Goal: Task Accomplishment & Management: Manage account settings

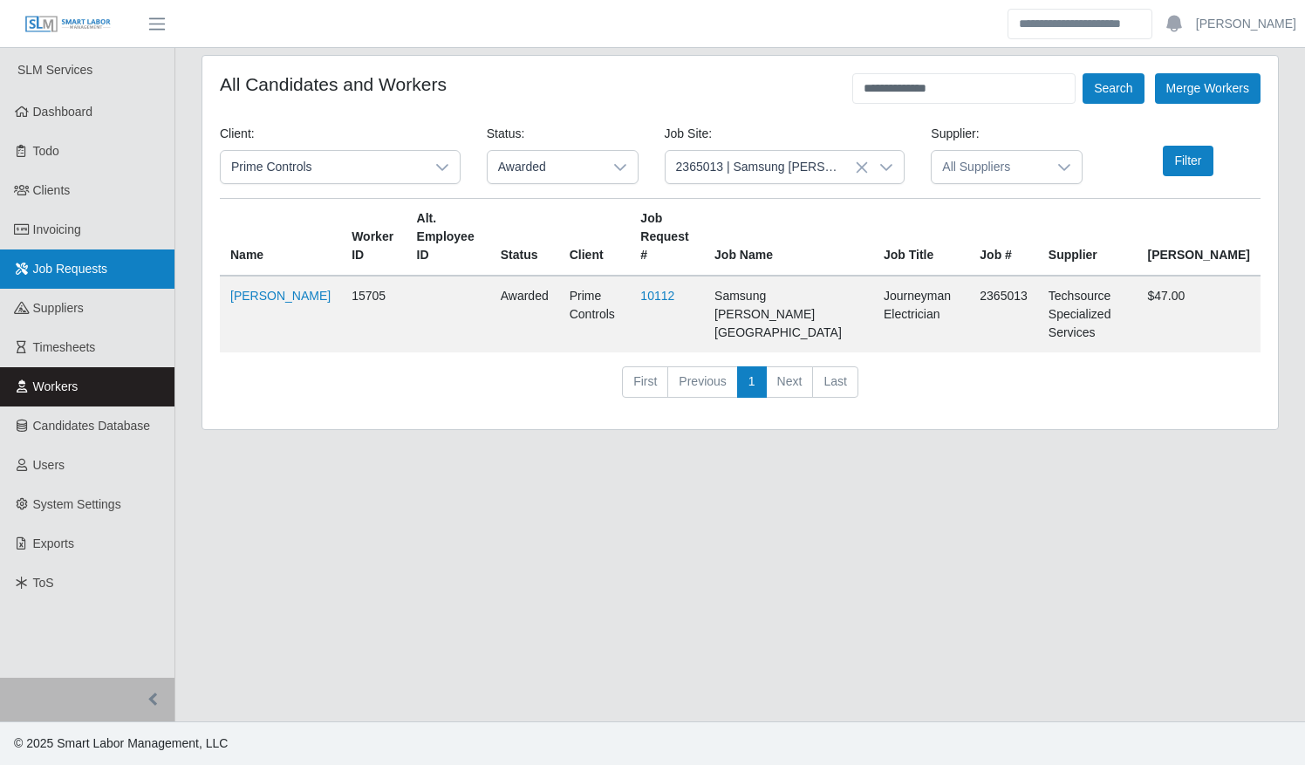
click at [58, 268] on span "Job Requests" at bounding box center [70, 269] width 75 height 14
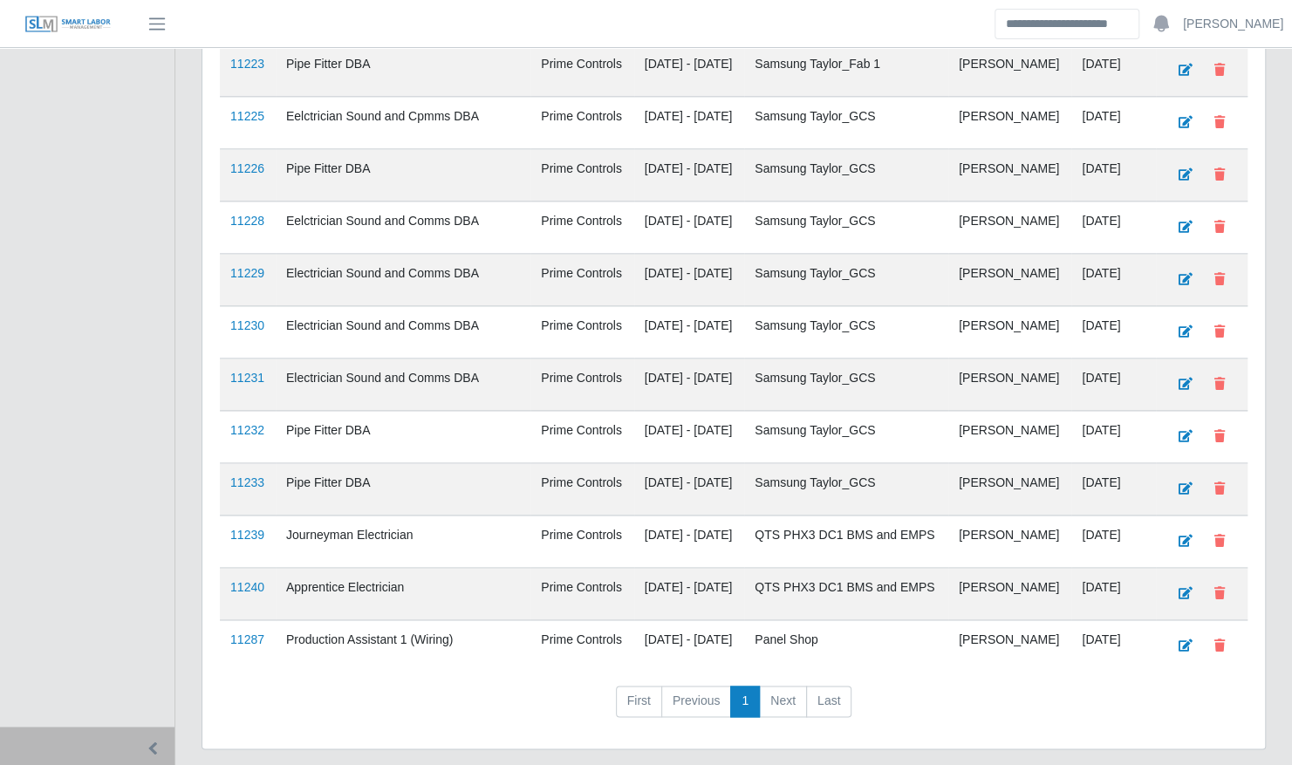
scroll to position [1170, 0]
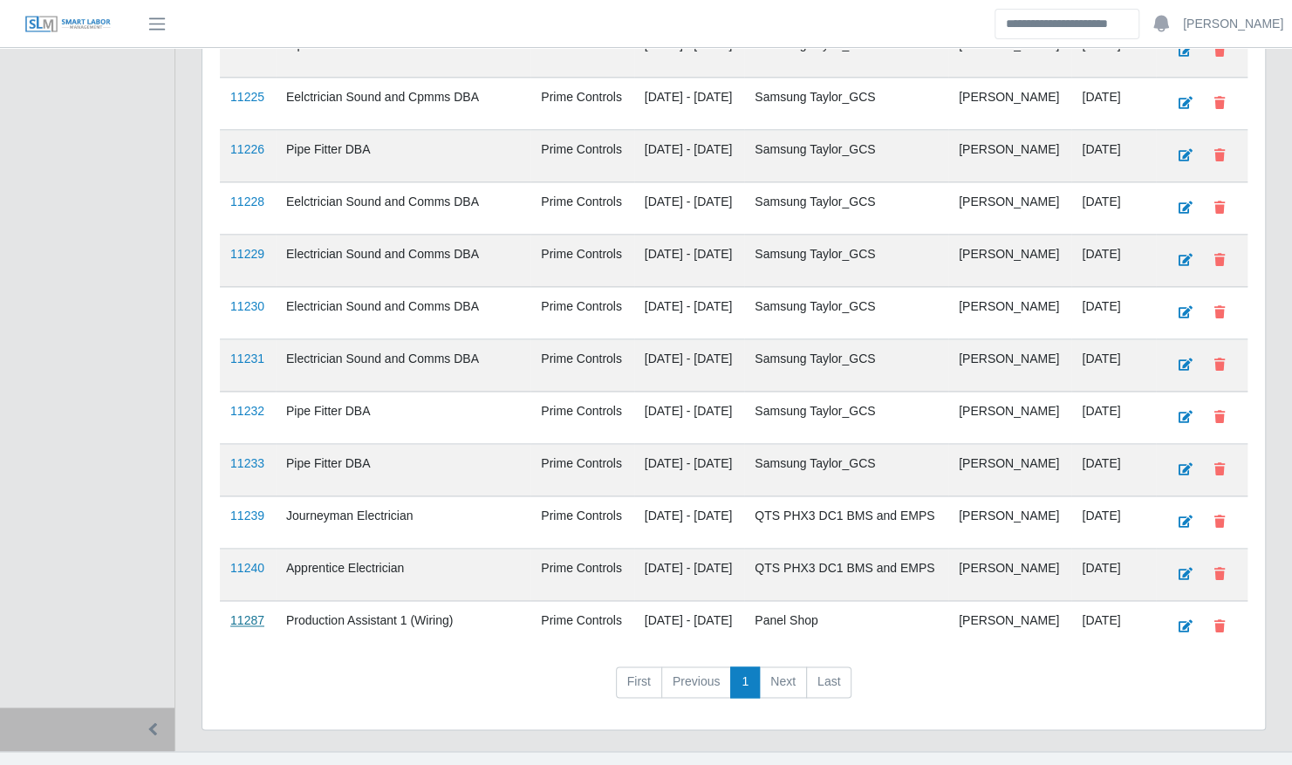
click at [239, 613] on link "11287" at bounding box center [247, 620] width 34 height 14
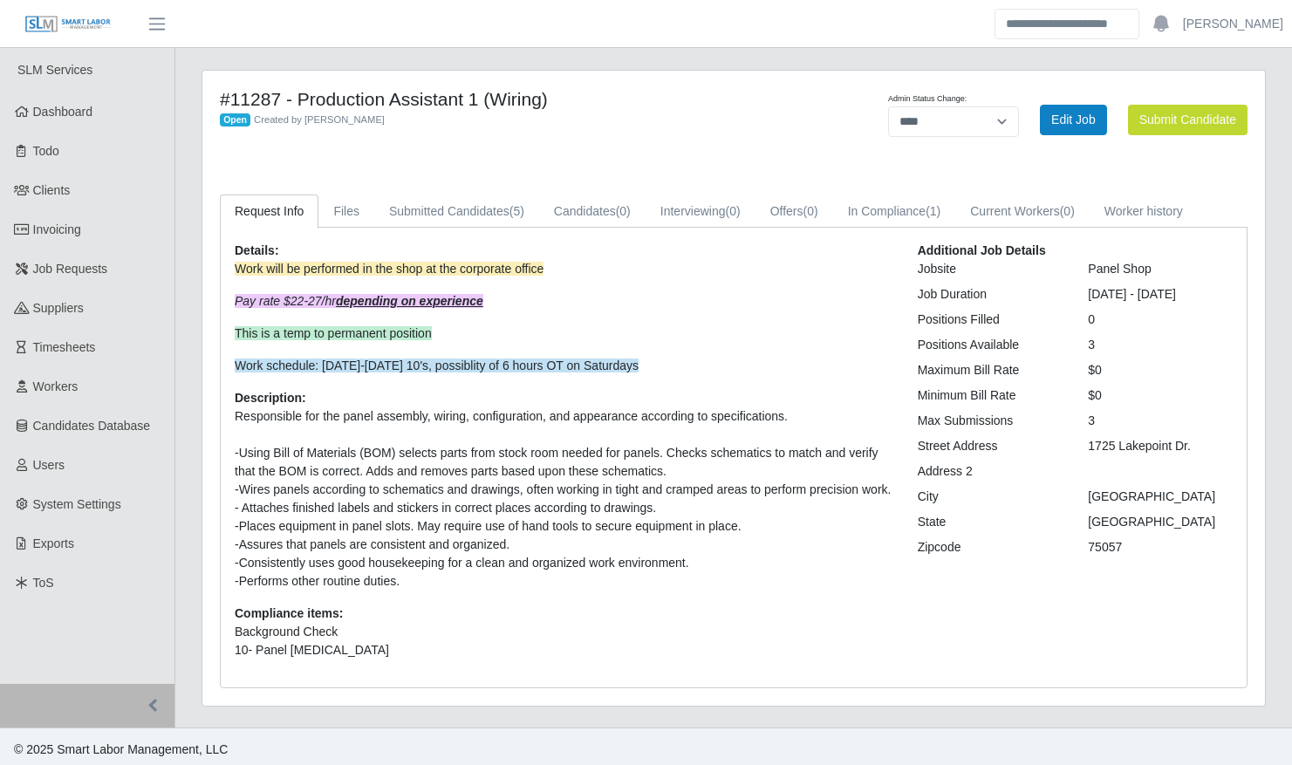
select select "****"
click at [461, 210] on link "Submitted Candidates (5)" at bounding box center [456, 212] width 165 height 34
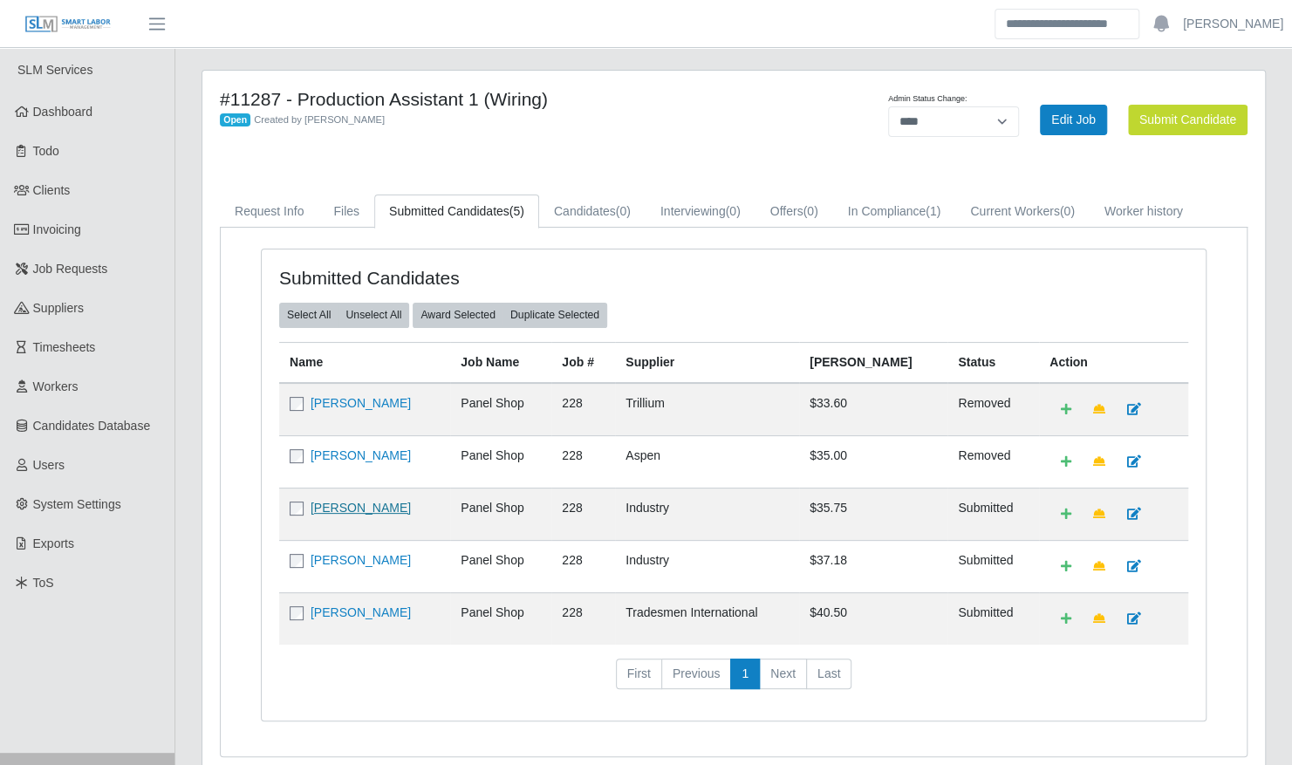
click at [345, 508] on link "[PERSON_NAME]" at bounding box center [361, 508] width 100 height 14
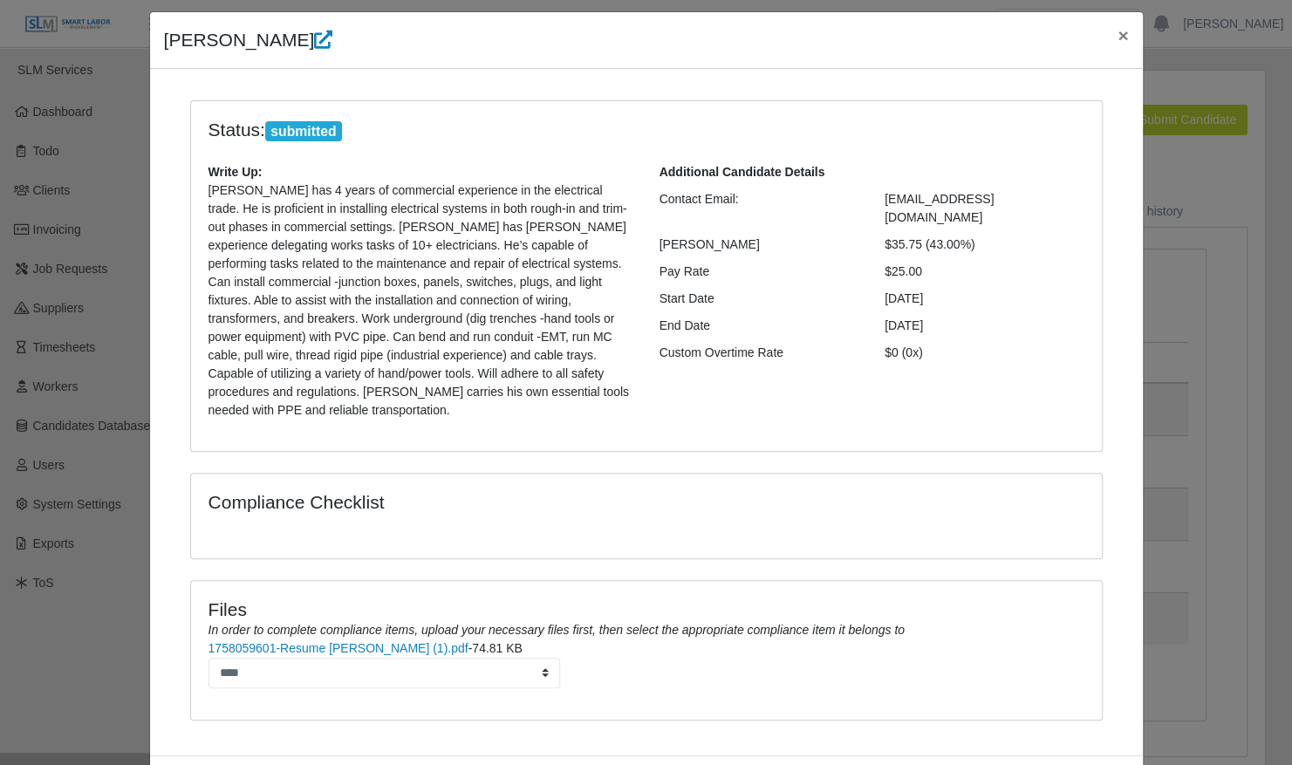
scroll to position [108, 0]
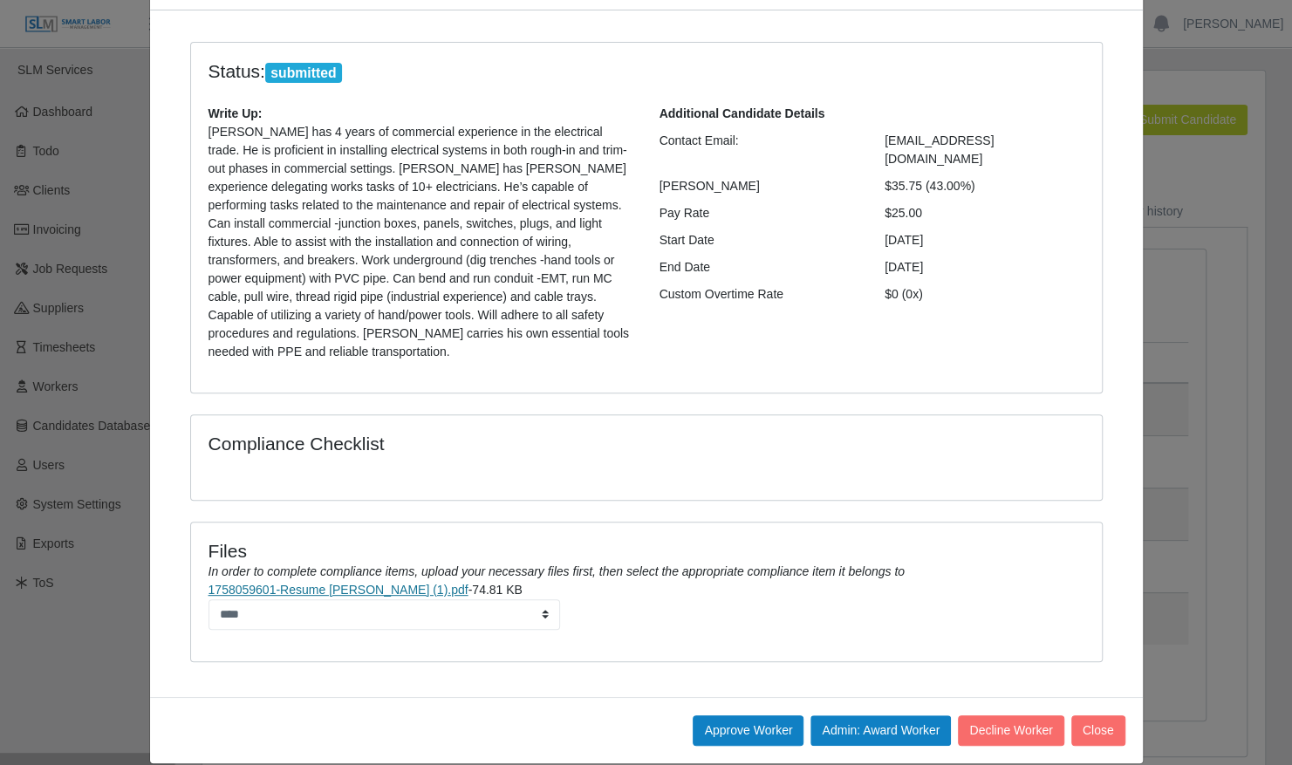
click at [366, 583] on link "1758059601-Resume FELIPE ORTIZ (1).pdf" at bounding box center [339, 590] width 260 height 14
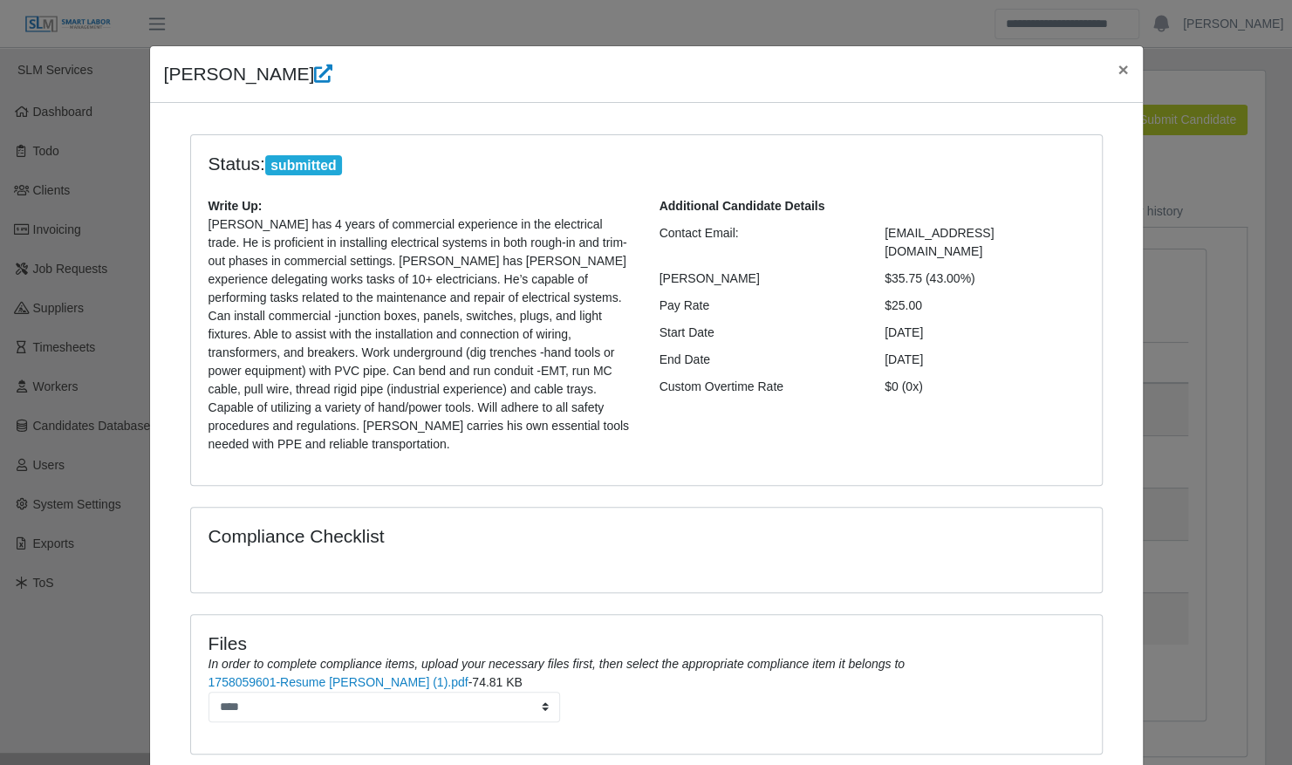
scroll to position [0, 0]
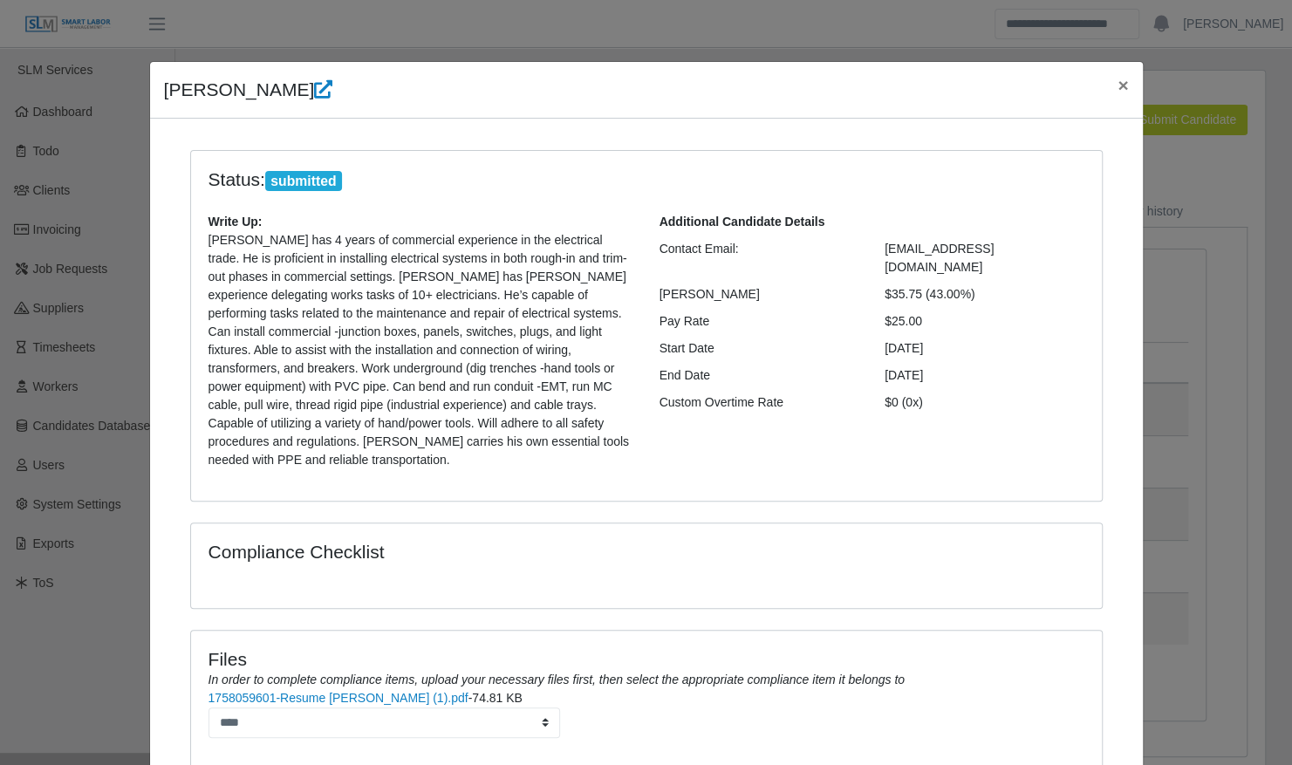
drag, startPoint x: 916, startPoint y: 199, endPoint x: 161, endPoint y: 99, distance: 762.1
click at [161, 99] on div "Felipe Ortiz × Status: submitted Write Up: Felipe has 4 years of commercial exp…" at bounding box center [646, 466] width 995 height 811
copy div "Felipe Ortiz × Status: submitted Write Up: Felipe has 4 years of commercial exp…"
click at [1079, 401] on div "Additional Candidate Details Contact Email: ferotzrdz1998@gmail.com Bill Rate $…" at bounding box center [871, 348] width 451 height 270
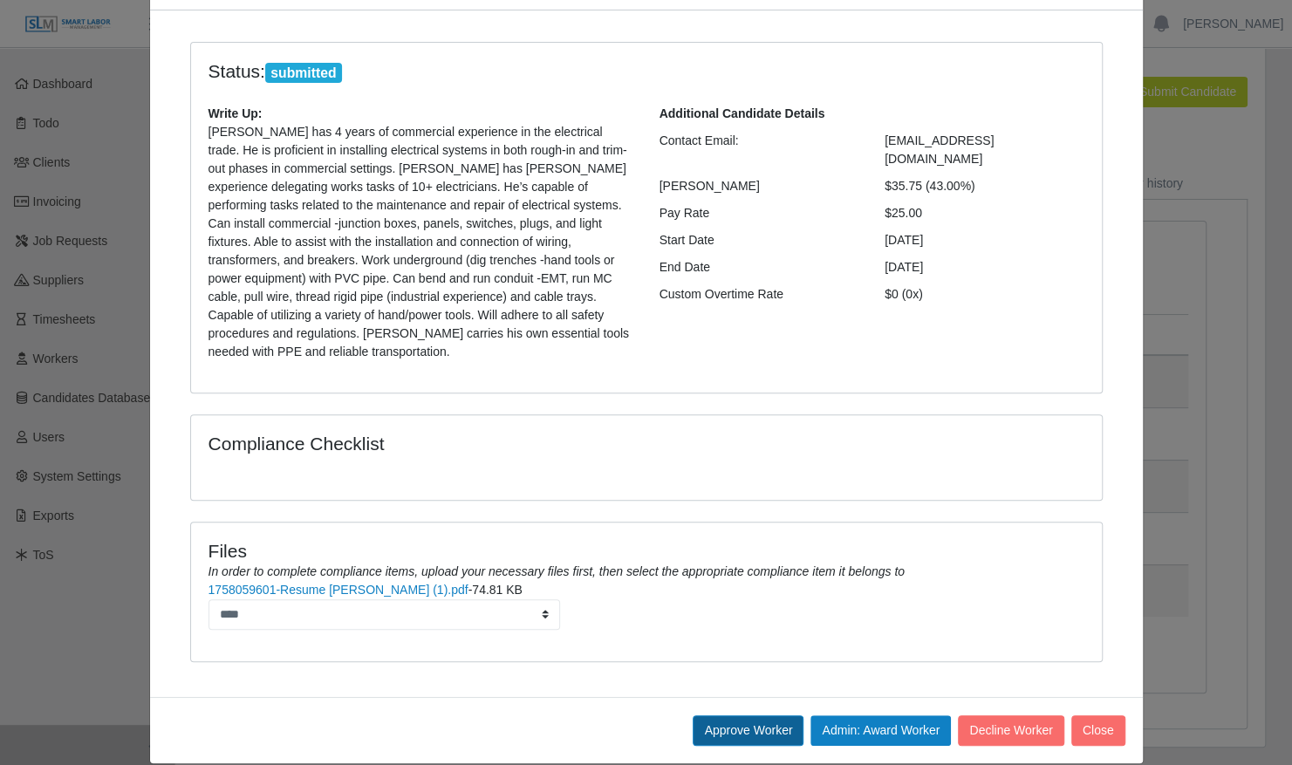
scroll to position [29, 0]
click at [742, 721] on button "Approve Worker" at bounding box center [748, 730] width 111 height 31
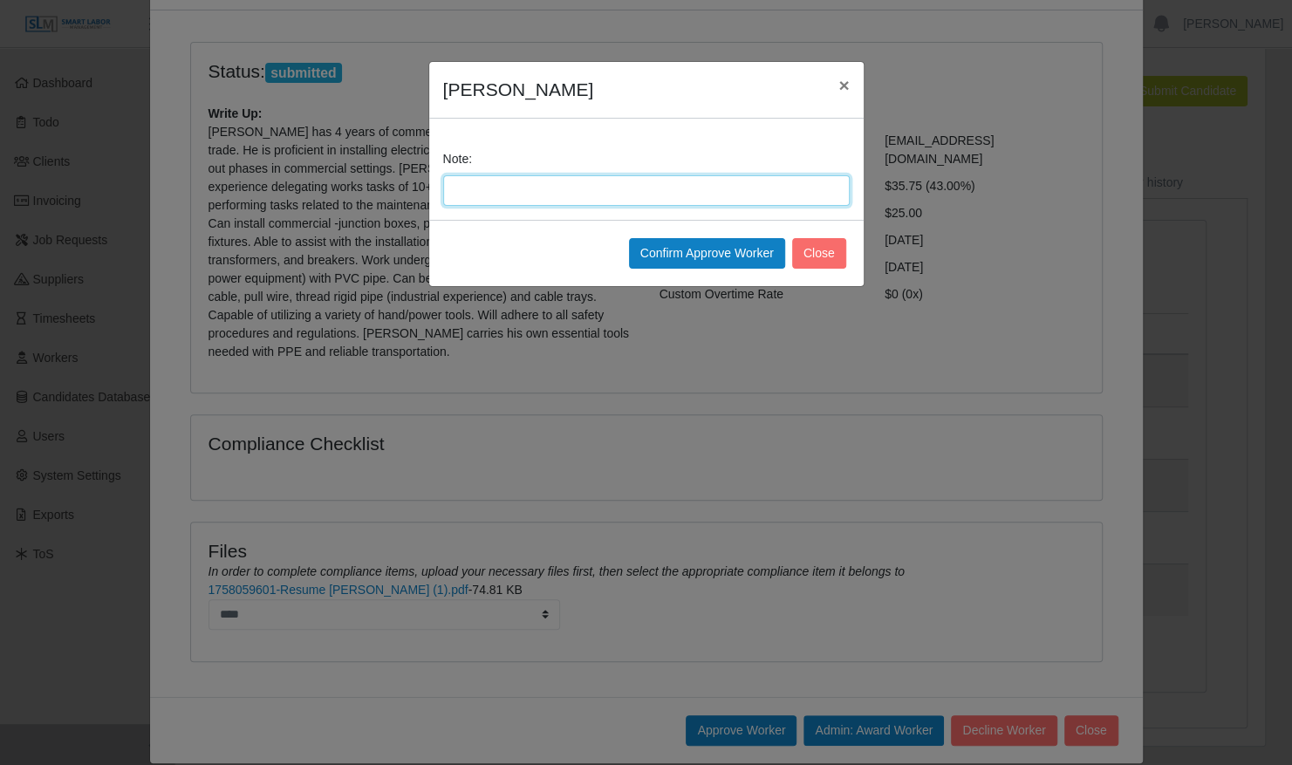
click at [562, 187] on input "Note:" at bounding box center [646, 190] width 407 height 31
type input "**********"
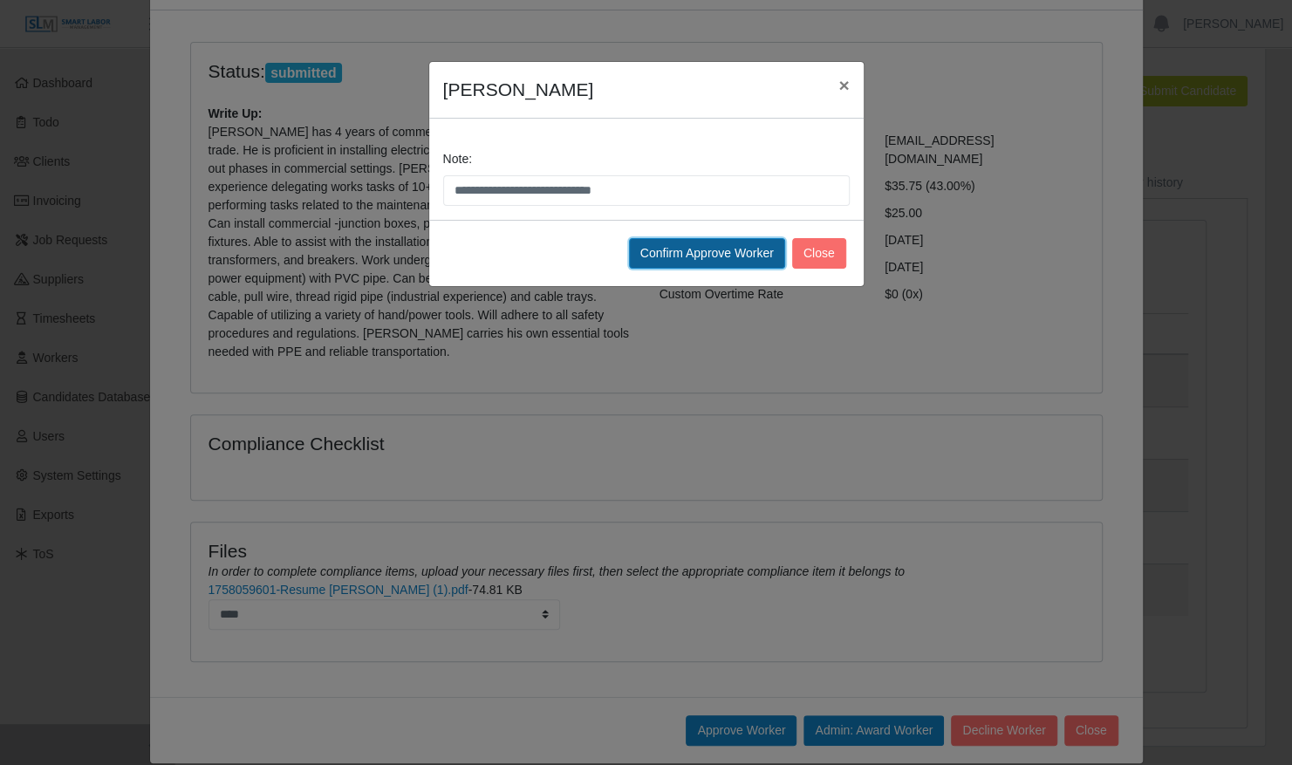
click at [726, 250] on button "Confirm Approve Worker" at bounding box center [707, 253] width 156 height 31
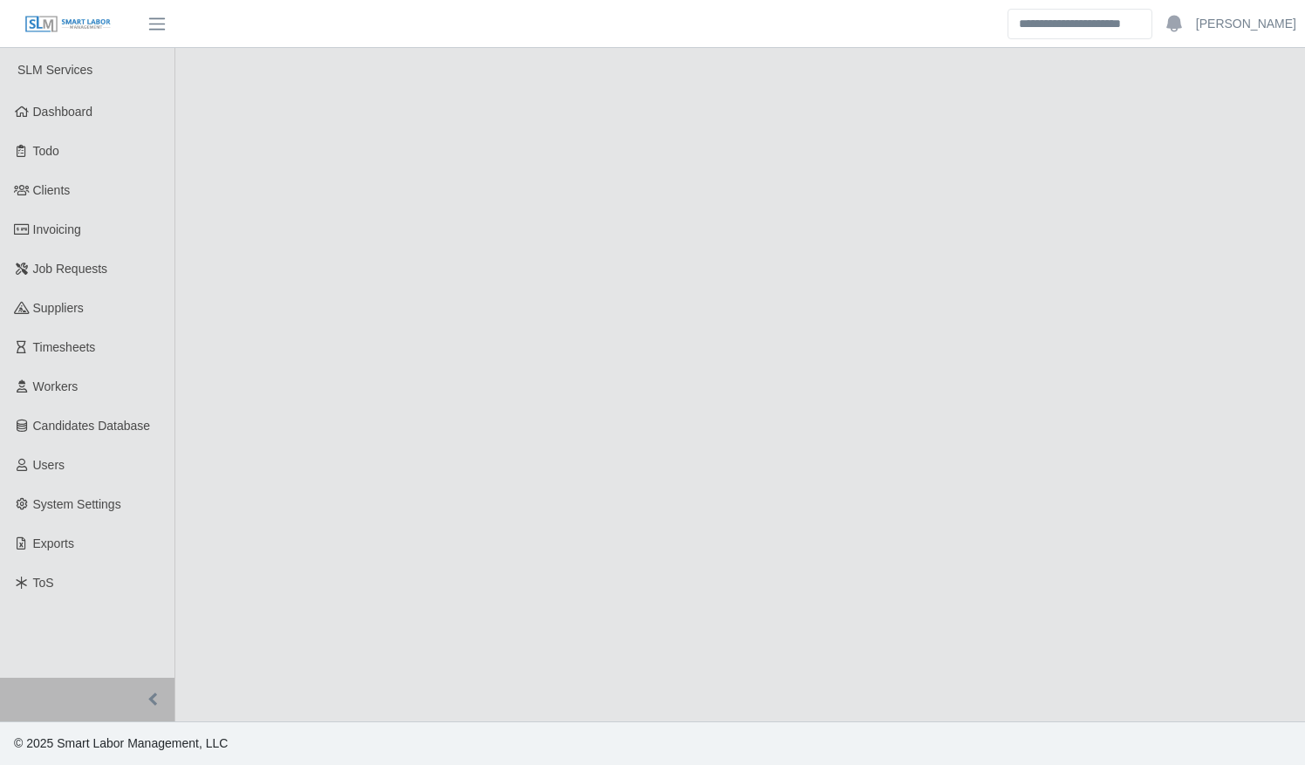
select select "****"
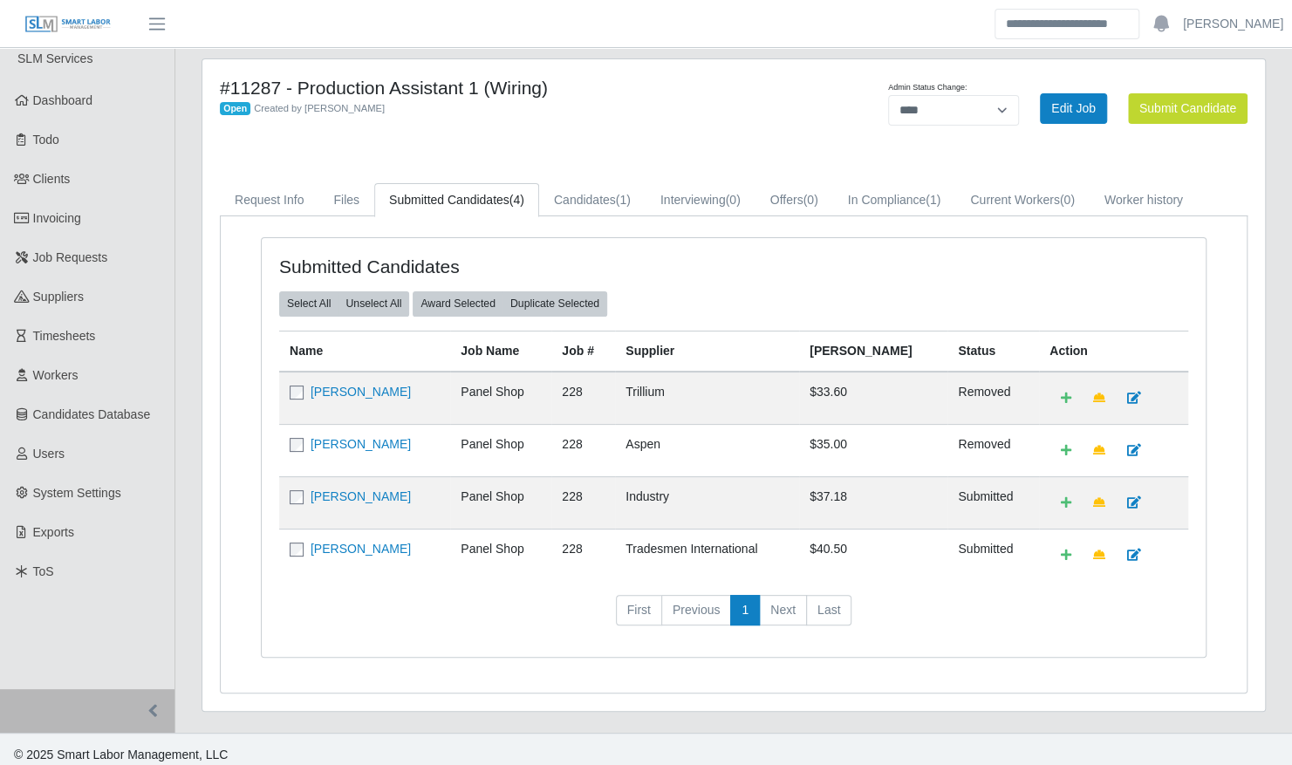
scroll to position [15, 0]
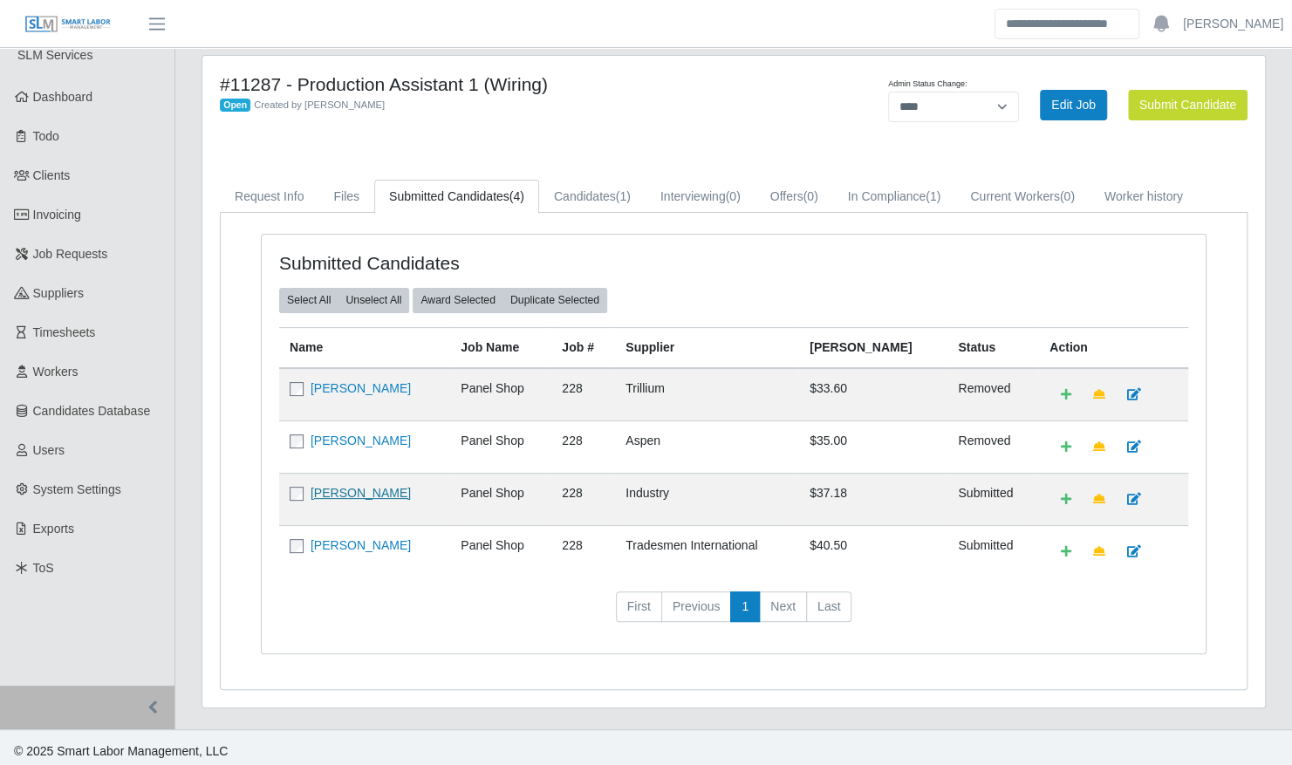
click at [364, 494] on link "[PERSON_NAME]" at bounding box center [361, 493] width 100 height 14
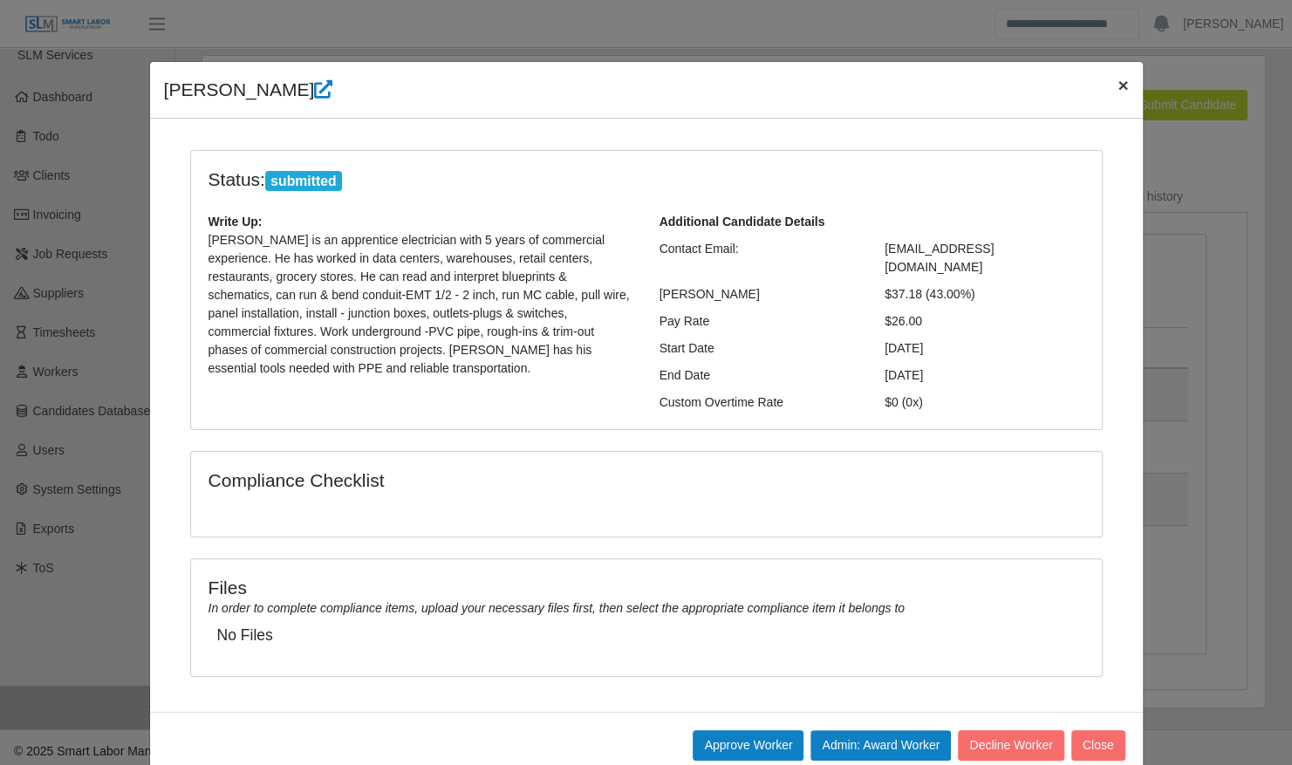
click at [1118, 85] on span "×" at bounding box center [1123, 85] width 10 height 20
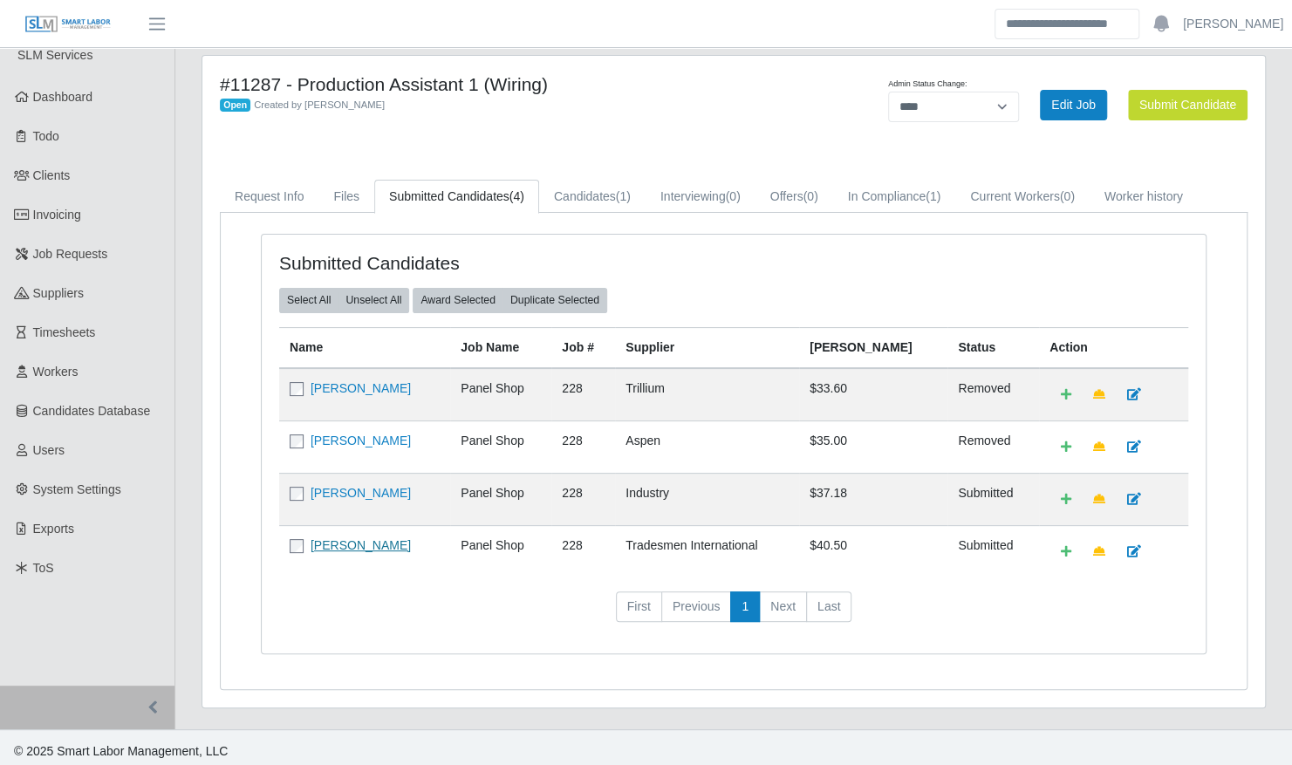
click at [373, 541] on link "[PERSON_NAME]" at bounding box center [361, 545] width 100 height 14
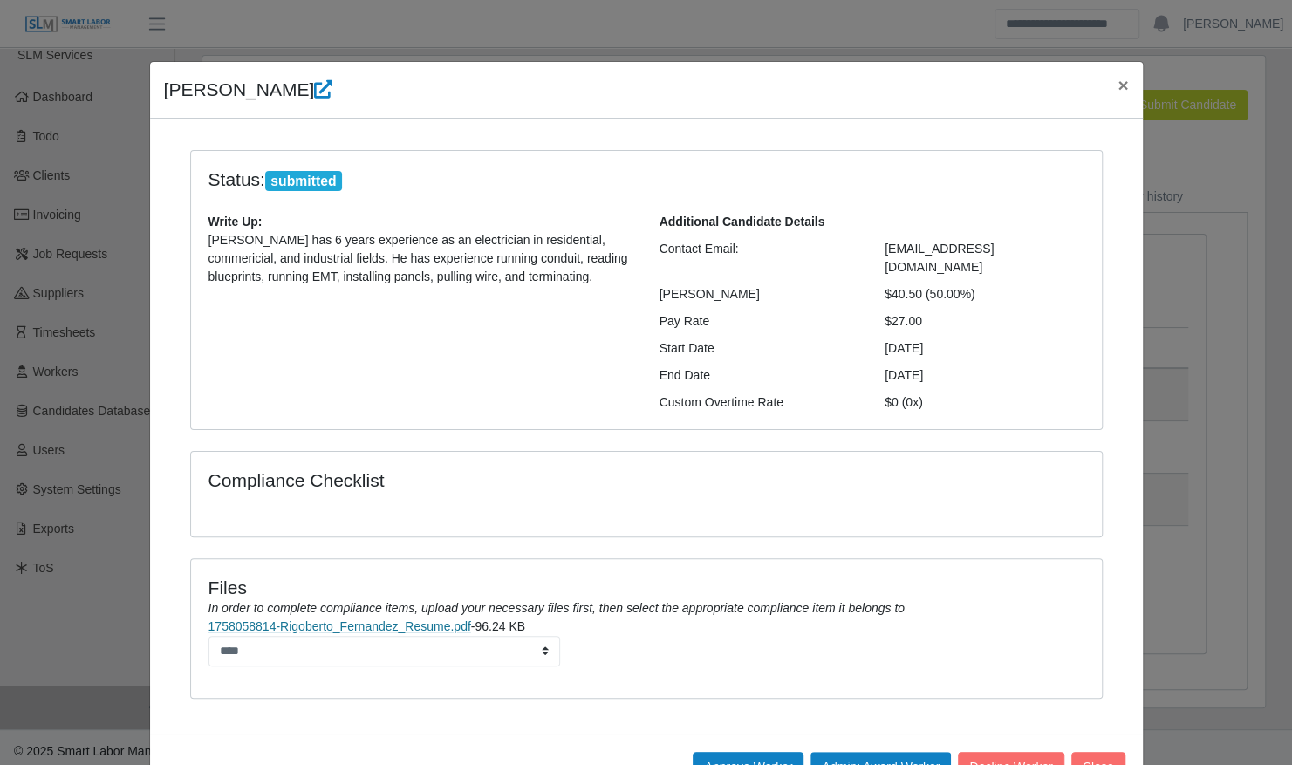
click at [375, 619] on link "1758058814-Rigoberto_Fernandez_Resume.pdf" at bounding box center [340, 626] width 263 height 14
drag, startPoint x: 938, startPoint y: 298, endPoint x: 160, endPoint y: 85, distance: 807.0
click at [160, 85] on div "Rigoberto Fernandez × Status: submitted Write Up: Rigoberto has 6 years experie…" at bounding box center [646, 431] width 995 height 740
copy div "Rigoberto Fernandez × Status: submitted Write Up: Rigoberto has 6 years experie…"
click at [949, 645] on li "1758058814-Rigoberto_Fernandez_Resume.pdf - 96.24 KB ****" at bounding box center [647, 642] width 876 height 49
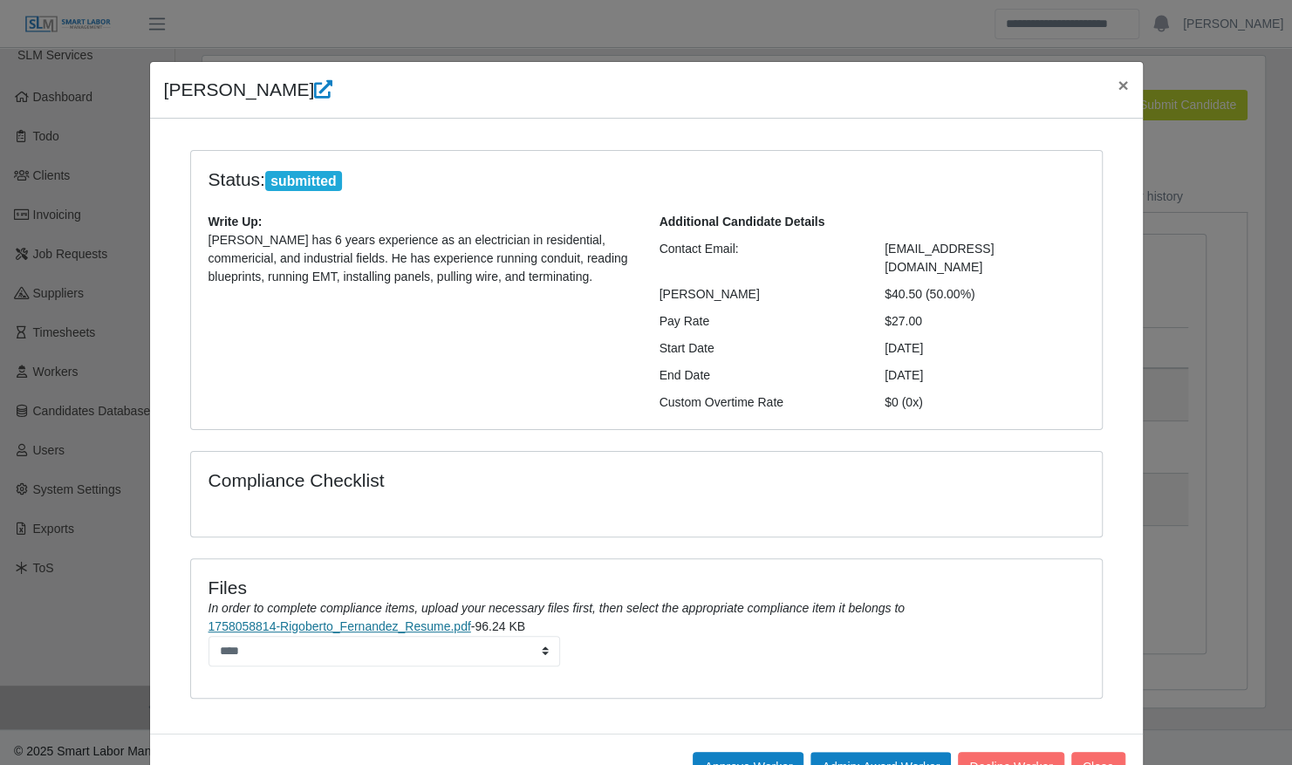
click at [351, 619] on link "1758058814-Rigoberto_Fernandez_Resume.pdf" at bounding box center [340, 626] width 263 height 14
click at [1094, 752] on button "Close" at bounding box center [1098, 767] width 54 height 31
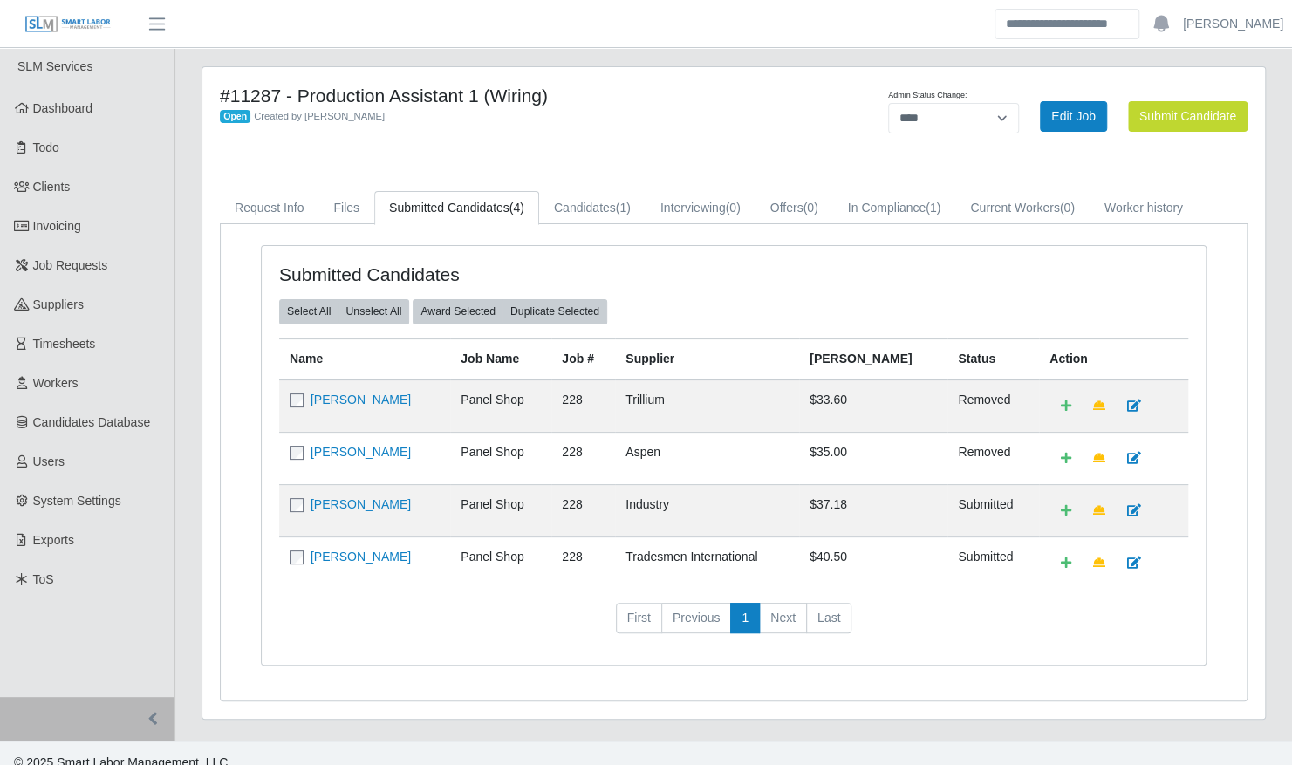
scroll to position [0, 0]
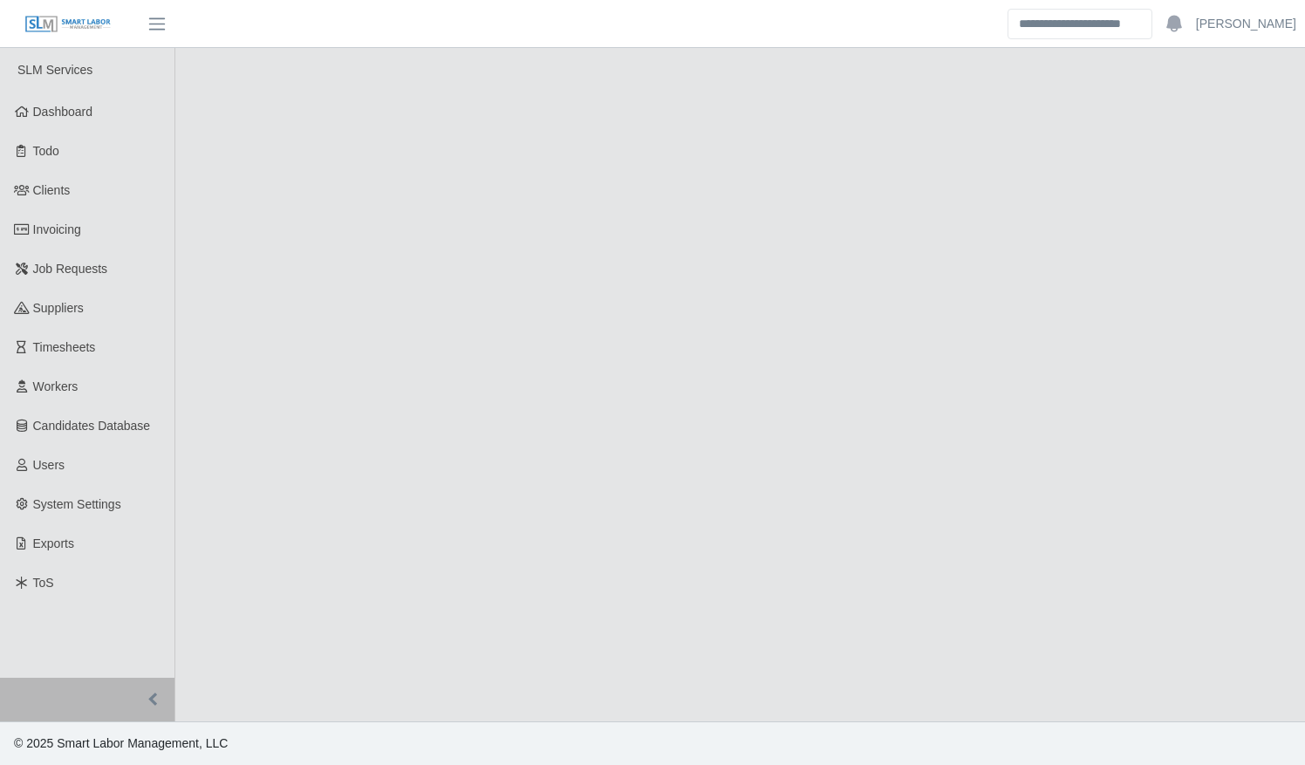
select select "****"
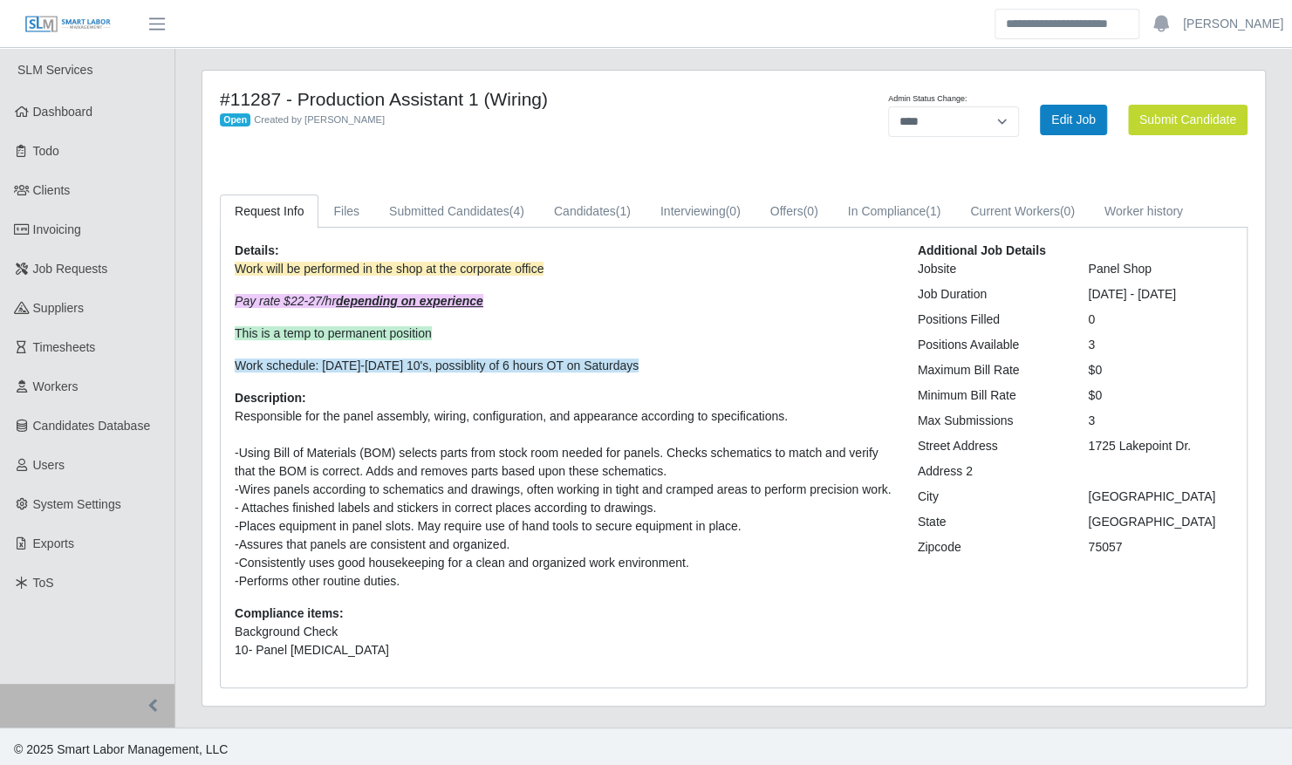
click at [600, 194] on div "**********" at bounding box center [733, 388] width 1063 height 635
click at [464, 207] on link "Submitted Candidates (4)" at bounding box center [456, 212] width 165 height 34
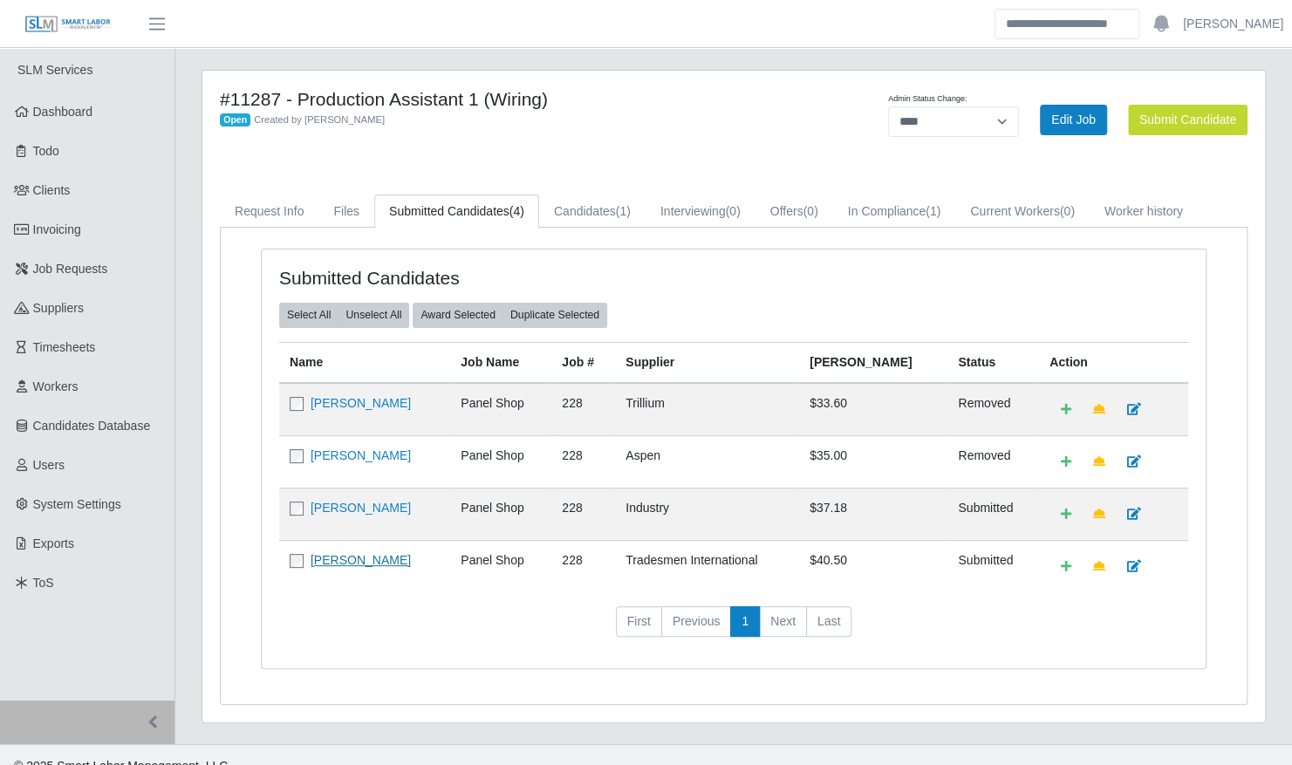
click at [409, 553] on link "[PERSON_NAME]" at bounding box center [361, 560] width 100 height 14
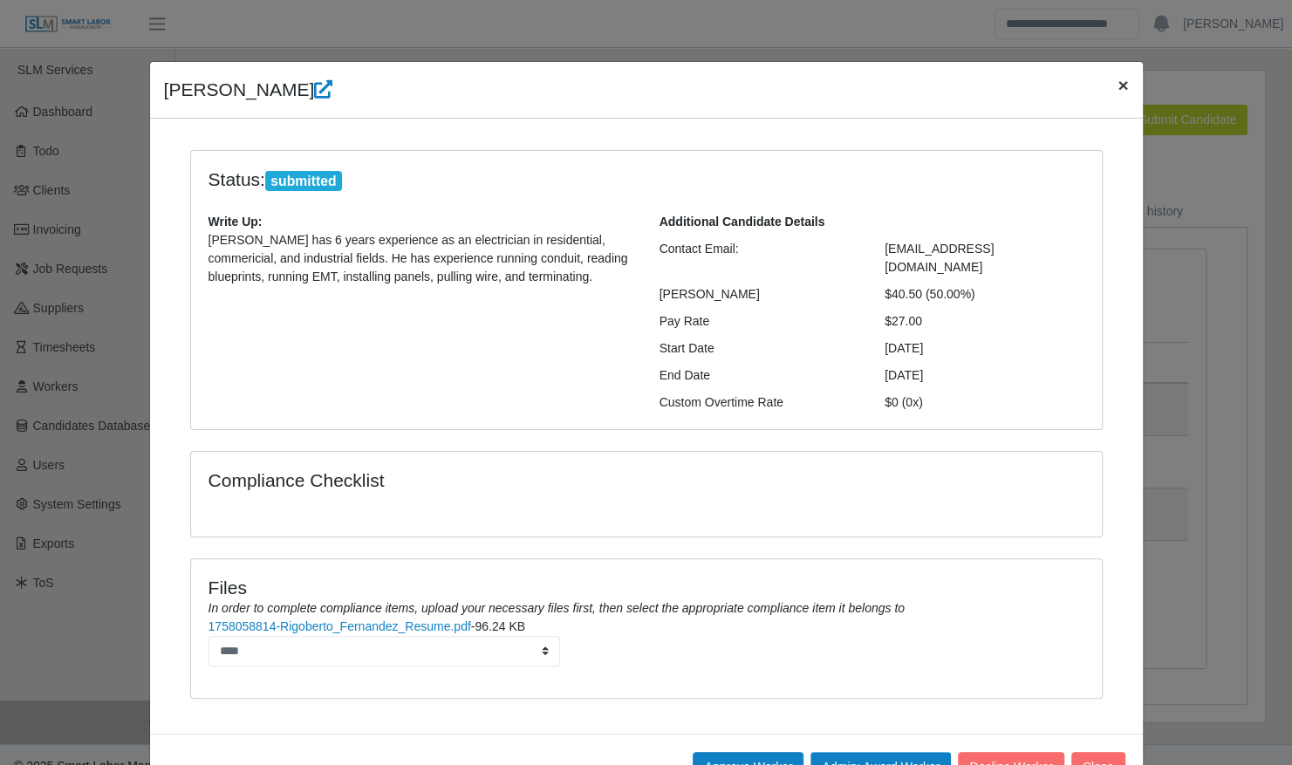
click at [1118, 89] on span "×" at bounding box center [1123, 85] width 10 height 20
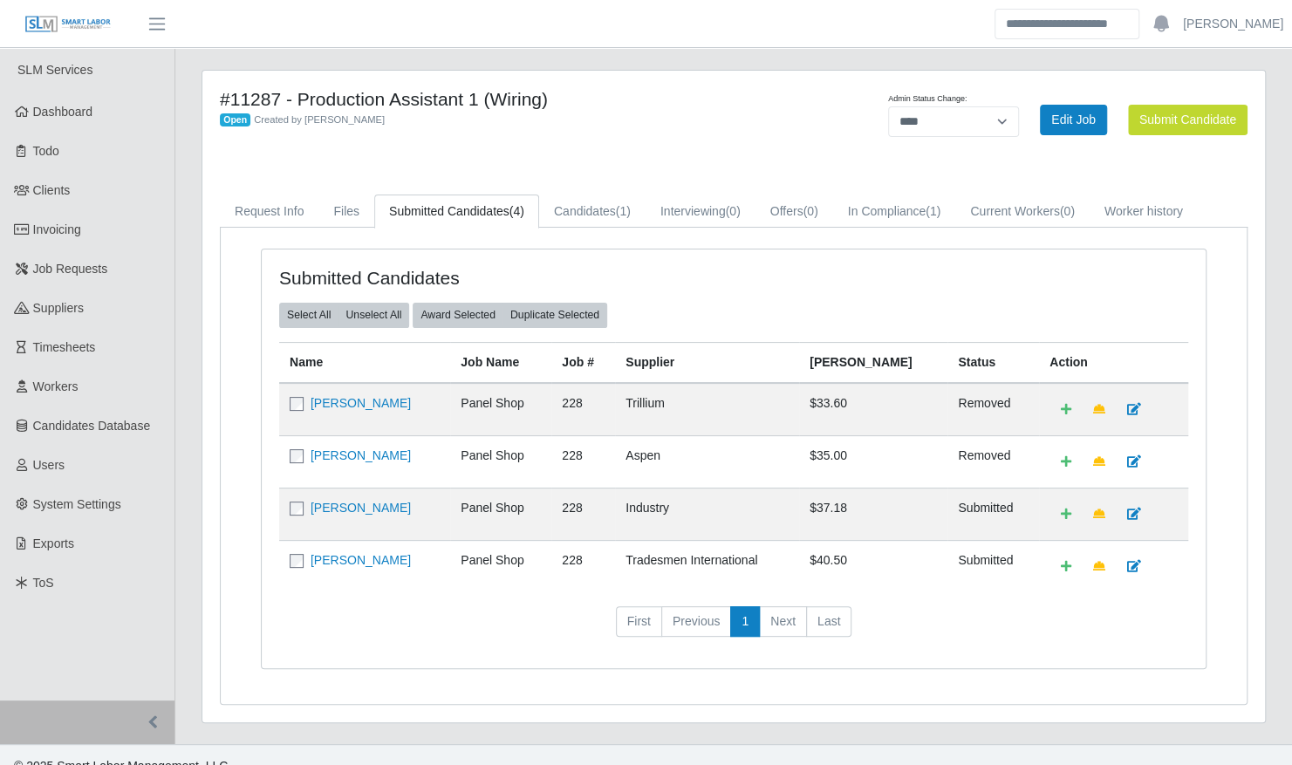
click at [1192, 475] on div "Submitted Candidates Select All Unselect All Award Selected Duplicate Selected …" at bounding box center [734, 459] width 944 height 419
click at [1215, 482] on div "Submitted Candidates Select All Unselect All Award Selected Duplicate Selected …" at bounding box center [734, 469] width 972 height 441
click at [1249, 482] on div "Request Info Files Submitted Candidates (4) Candidates (1) Interviewing (0) Off…" at bounding box center [734, 450] width 1054 height 510
click at [1286, 509] on div "**********" at bounding box center [733, 407] width 1117 height 674
click at [1272, 505] on div "**********" at bounding box center [733, 407] width 1090 height 674
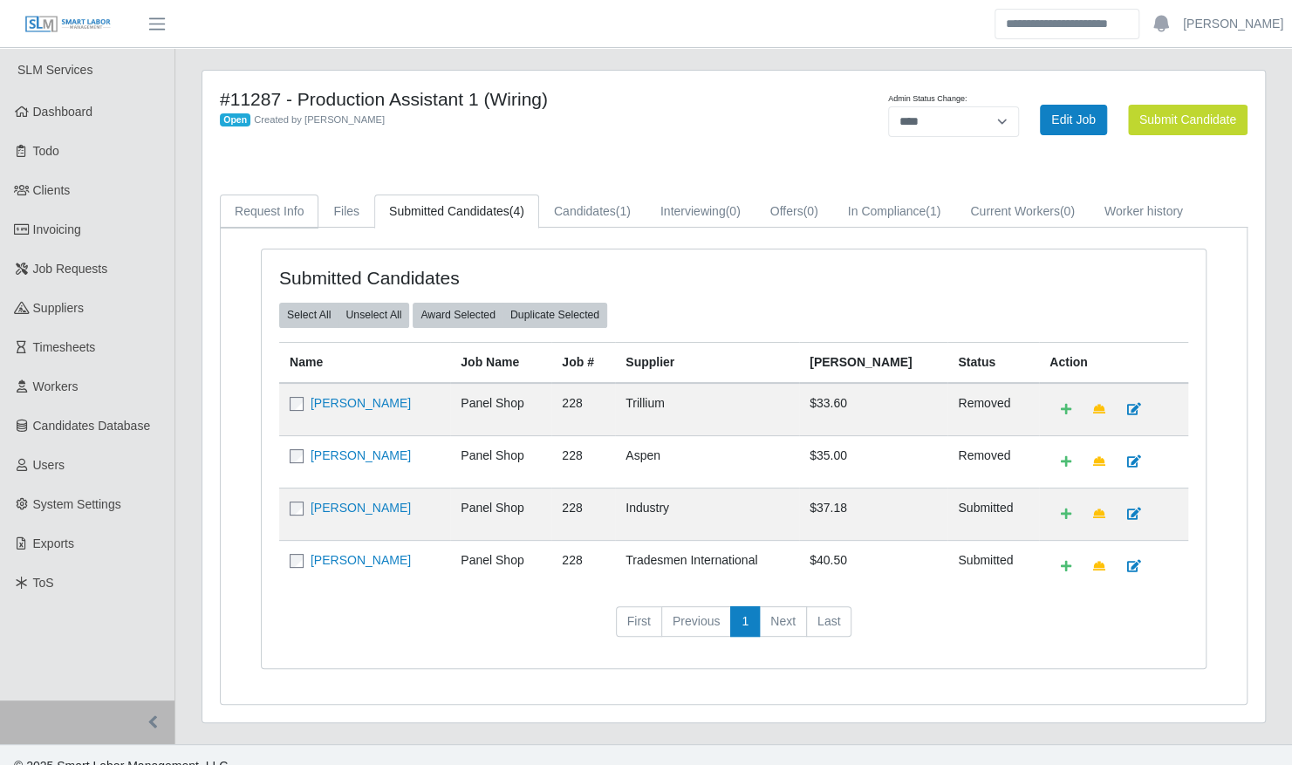
click at [255, 203] on link "Request Info" at bounding box center [269, 212] width 99 height 34
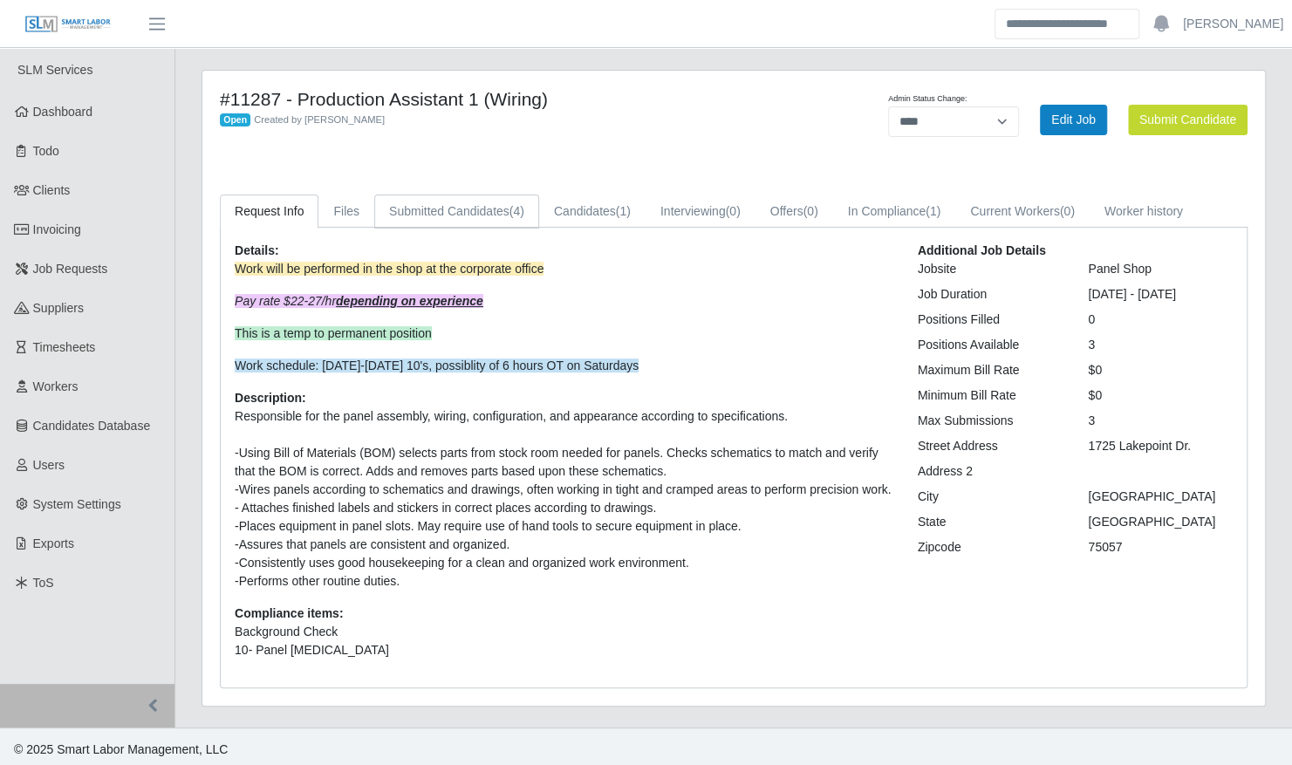
click at [485, 209] on link "Submitted Candidates (4)" at bounding box center [456, 212] width 165 height 34
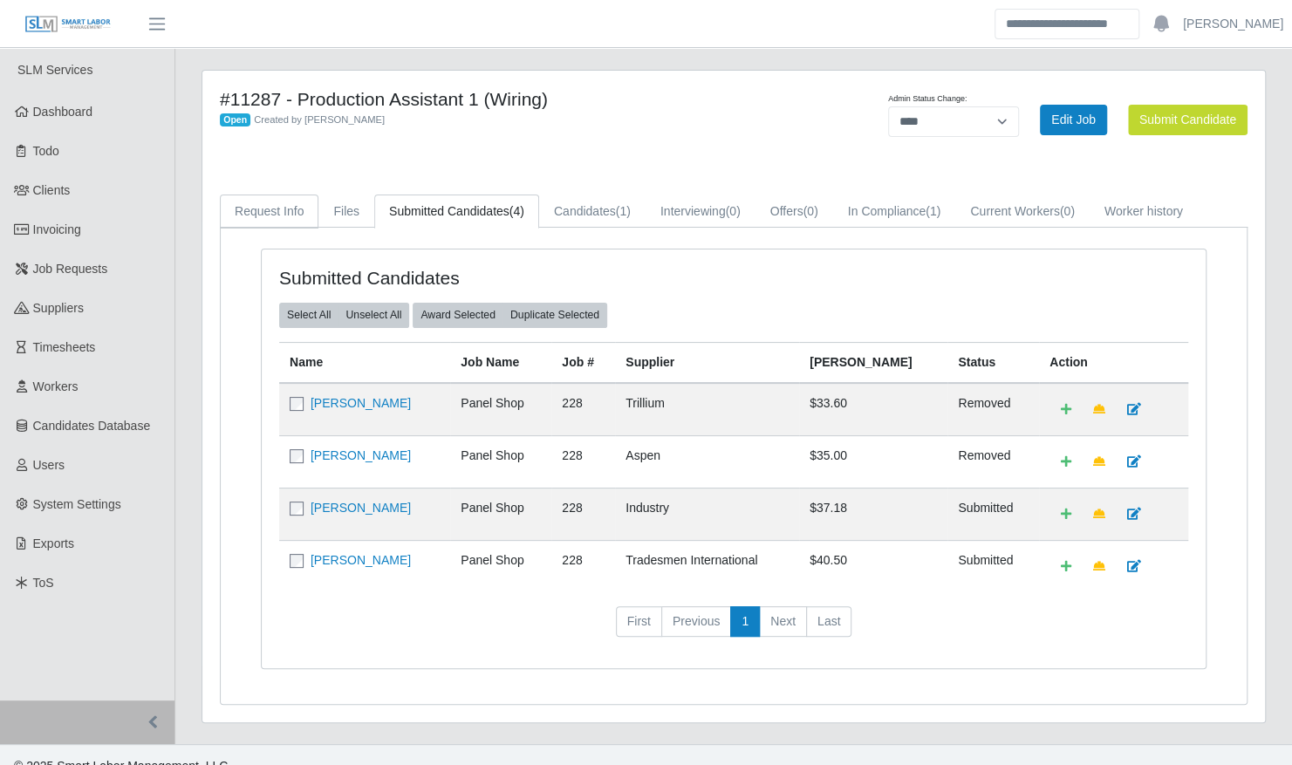
click at [262, 207] on link "Request Info" at bounding box center [269, 212] width 99 height 34
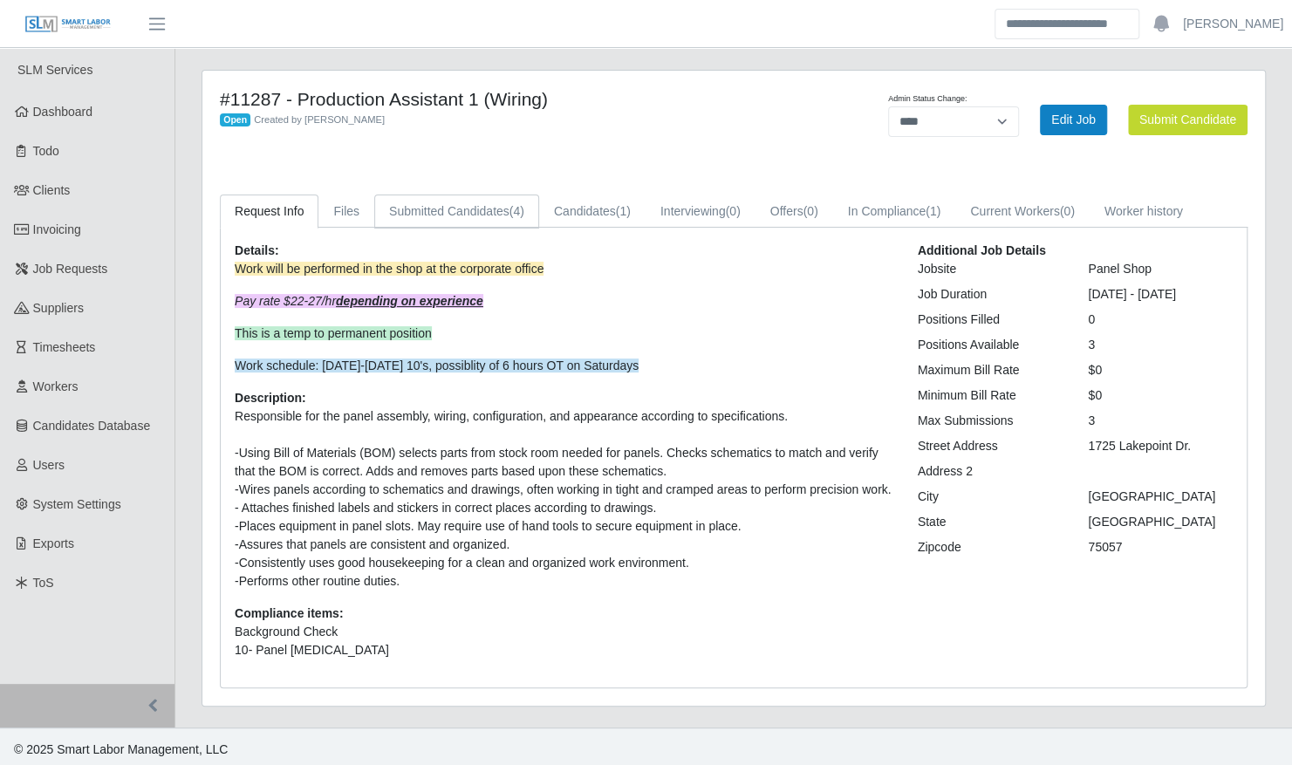
click at [454, 212] on link "Submitted Candidates (4)" at bounding box center [456, 212] width 165 height 34
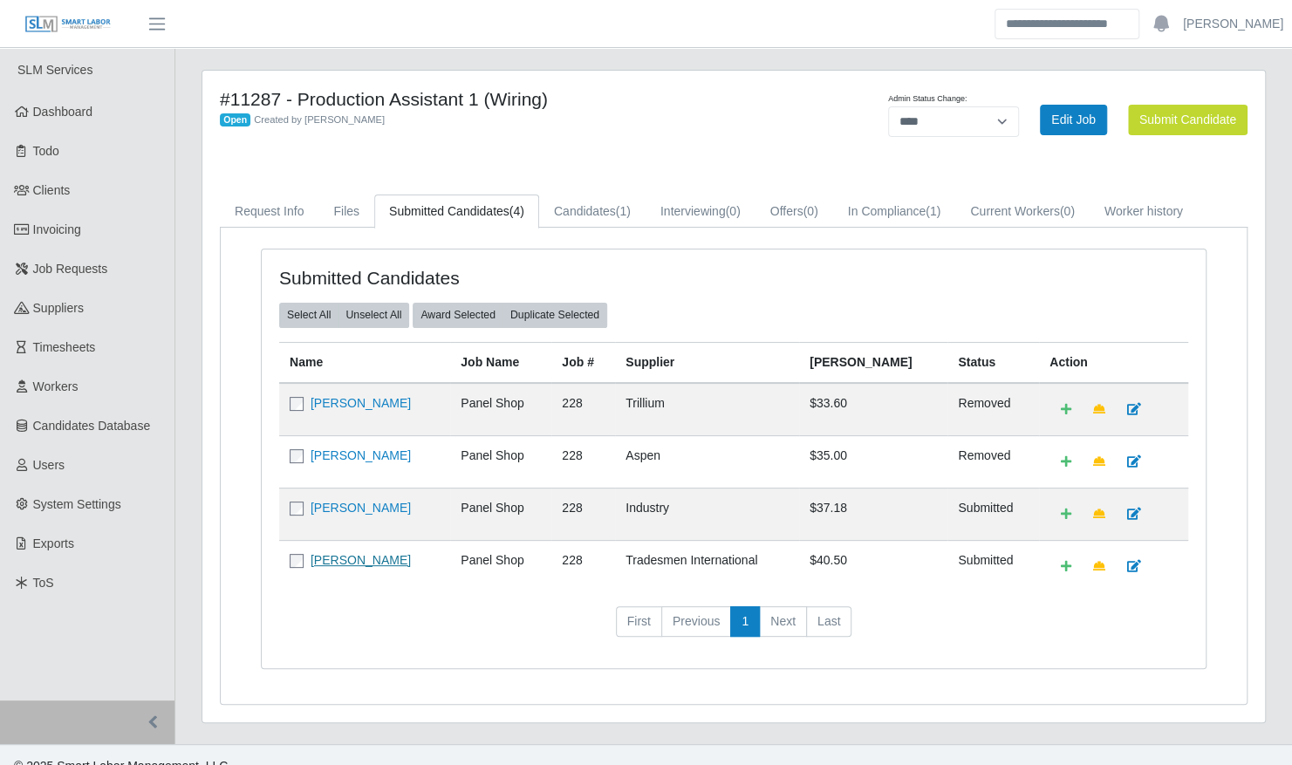
click at [351, 553] on link "[PERSON_NAME]" at bounding box center [361, 560] width 100 height 14
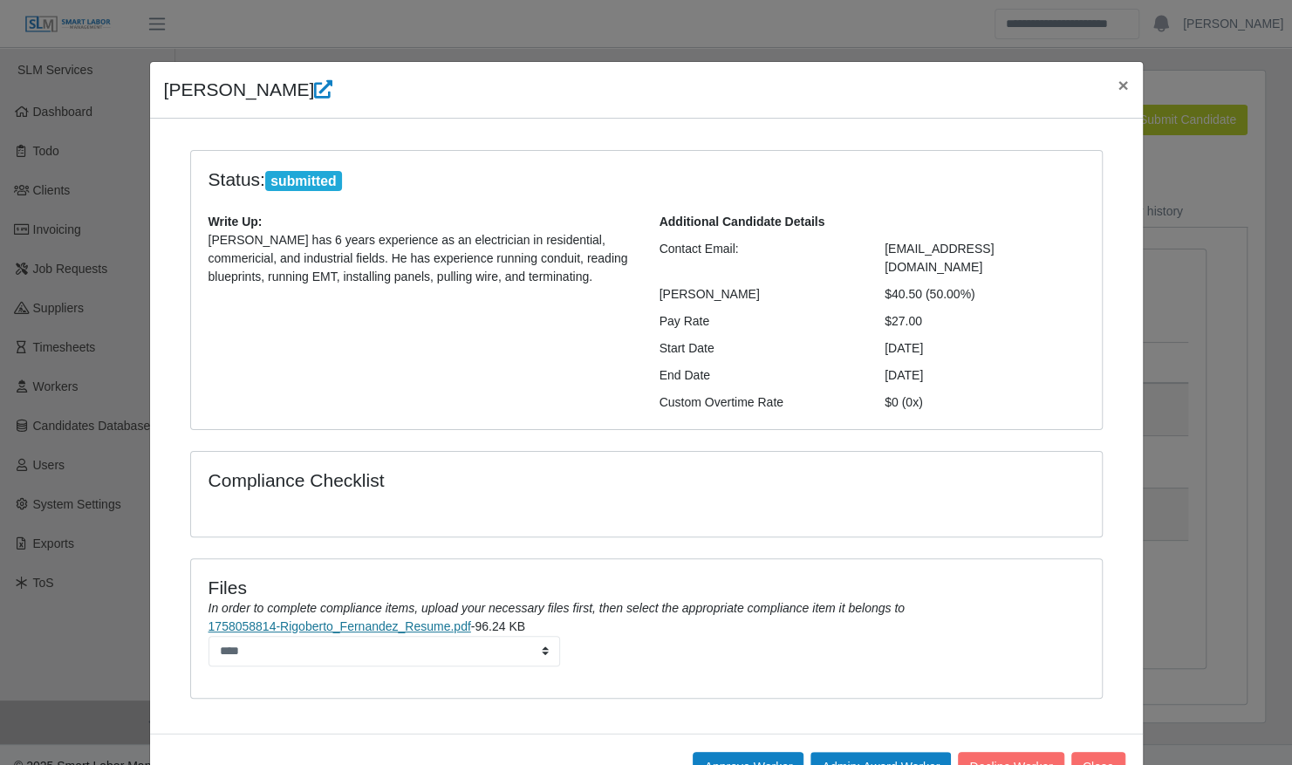
click at [347, 619] on link "1758058814-Rigoberto_Fernandez_Resume.pdf" at bounding box center [340, 626] width 263 height 14
click at [1118, 89] on span "×" at bounding box center [1123, 85] width 10 height 20
